Goal: Task Accomplishment & Management: Use online tool/utility

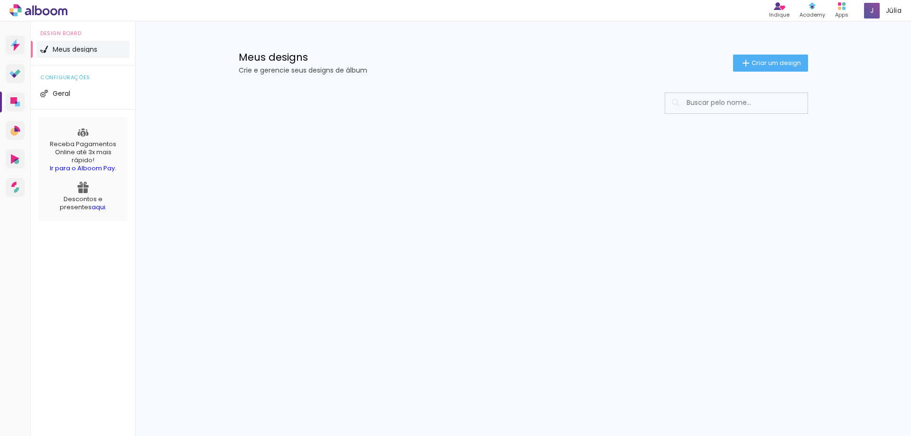
click at [756, 68] on paper-button "Criar um design" at bounding box center [770, 63] width 75 height 17
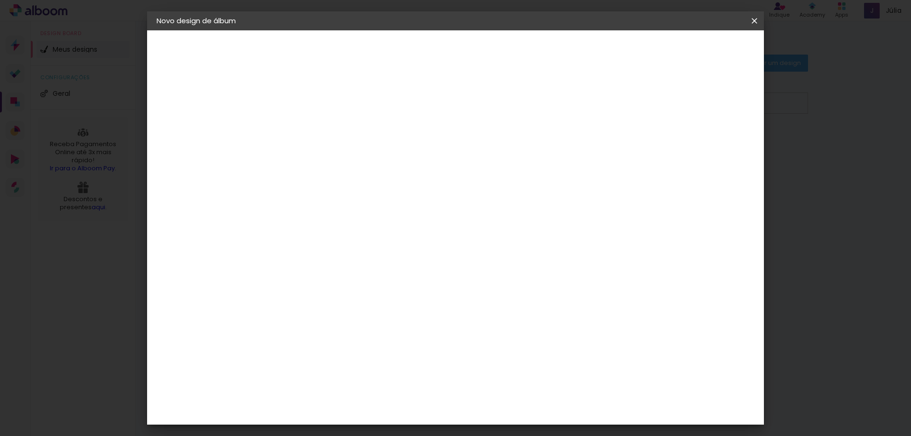
click at [312, 128] on input at bounding box center [312, 127] width 0 height 15
drag, startPoint x: 465, startPoint y: 127, endPoint x: 263, endPoint y: 129, distance: 201.2
click at [265, 30] on quentale-album-spec "Iniciar design Iniciar design" at bounding box center [455, 30] width 617 height 0
click at [312, 126] on input "Iracema 60 anos" at bounding box center [312, 127] width 0 height 15
type input "Iracema - 60 anos"
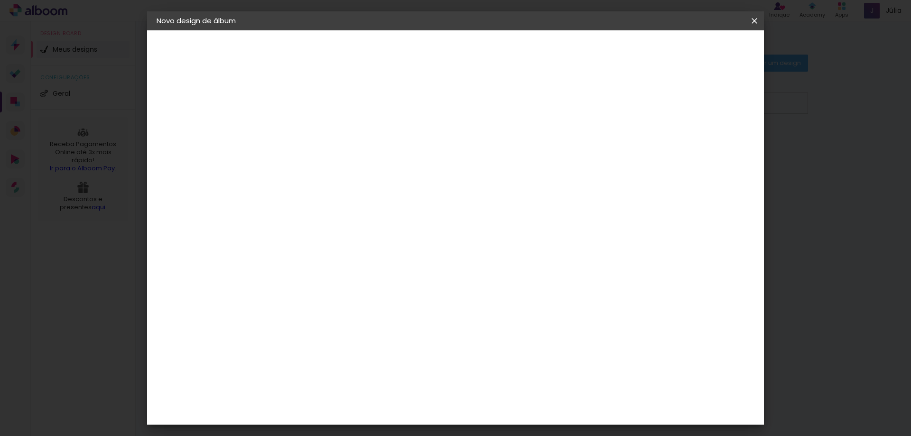
type paper-input "Iracema - 60 anos"
click at [0, 0] on slot "Avançar" at bounding box center [0, 0] width 0 height 0
click at [0, 0] on slot "Tamanho Livre" at bounding box center [0, 0] width 0 height 0
click at [0, 0] on slot "Avançar" at bounding box center [0, 0] width 0 height 0
click at [438, 298] on div at bounding box center [402, 310] width 121 height 81
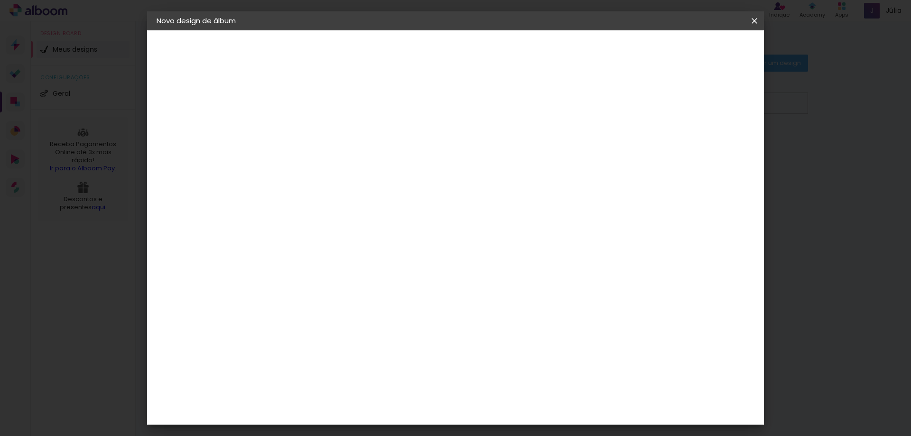
click at [447, 226] on div at bounding box center [402, 229] width 121 height 80
click at [404, 293] on div at bounding box center [402, 310] width 121 height 81
click at [695, 53] on span "Iniciar design" at bounding box center [673, 50] width 43 height 7
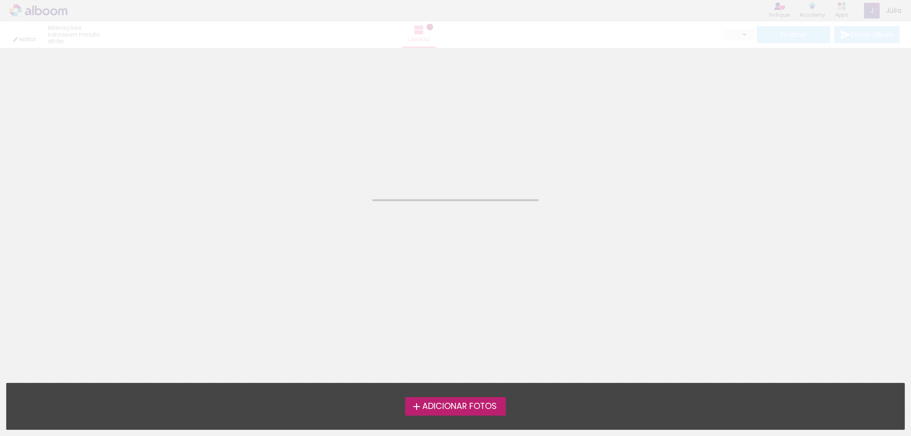
click at [446, 408] on span "Adicionar Fotos" at bounding box center [459, 406] width 74 height 9
click at [0, 0] on input "file" at bounding box center [0, 0] width 0 height 0
